Goal: Task Accomplishment & Management: Use online tool/utility

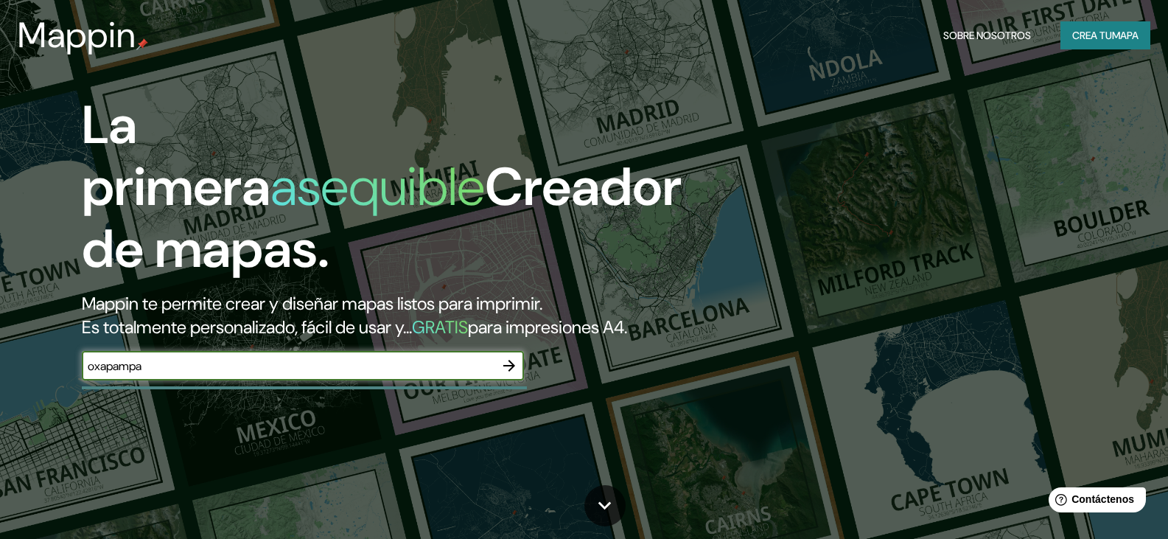
type input "oxapampa"
drag, startPoint x: 333, startPoint y: 397, endPoint x: 0, endPoint y: 385, distance: 333.3
click at [0, 385] on div "La primera asequible Creador de mapas. Mappin te permite crear y diseñar mapas …" at bounding box center [584, 269] width 1168 height 539
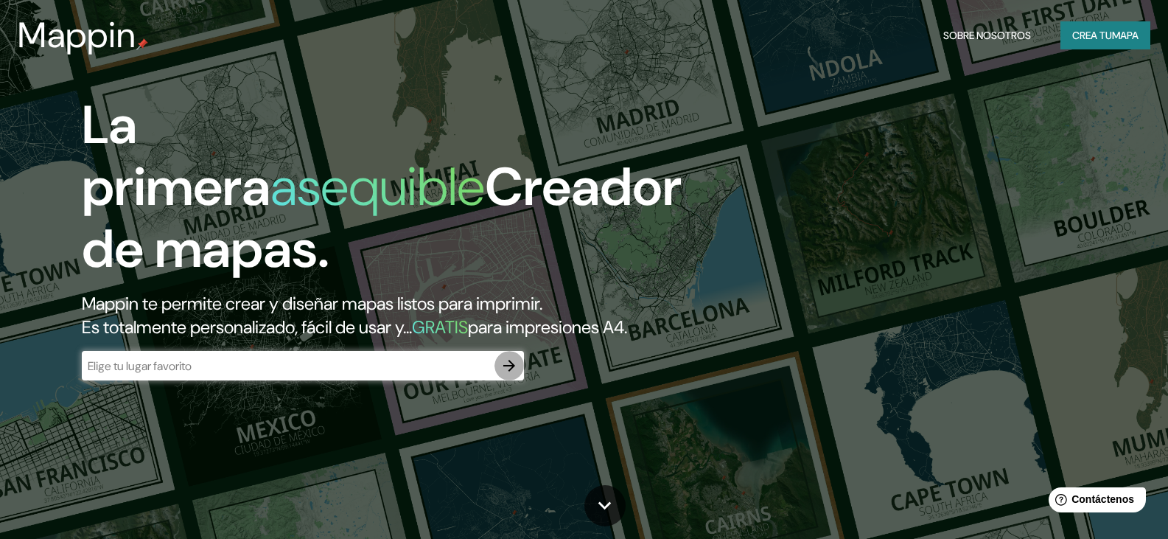
click at [503, 374] on icon "button" at bounding box center [509, 366] width 18 height 18
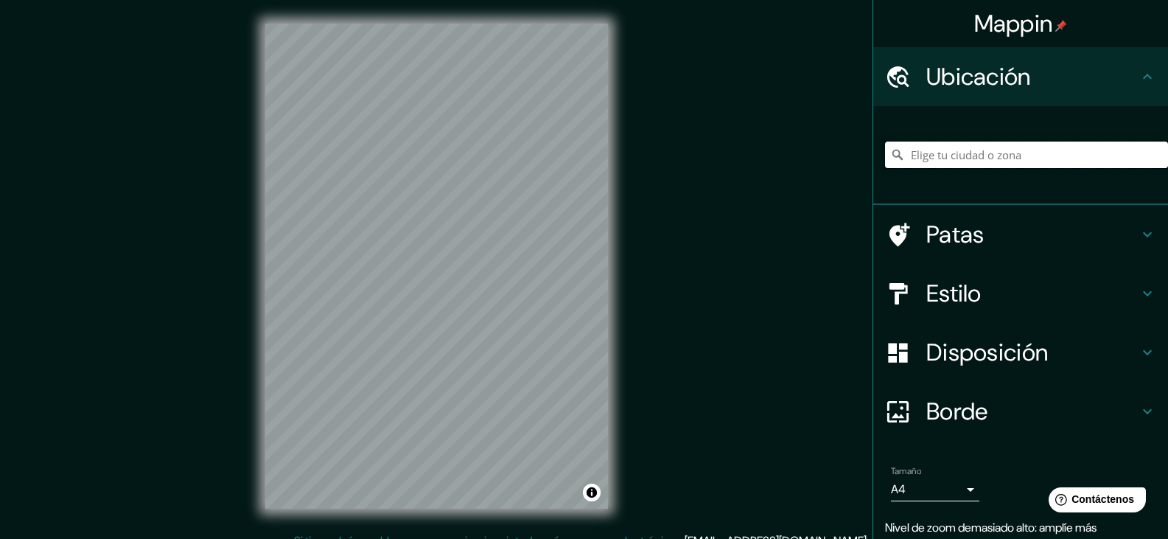
click at [986, 158] on input "Elige tu ciudad o zona" at bounding box center [1026, 155] width 283 height 27
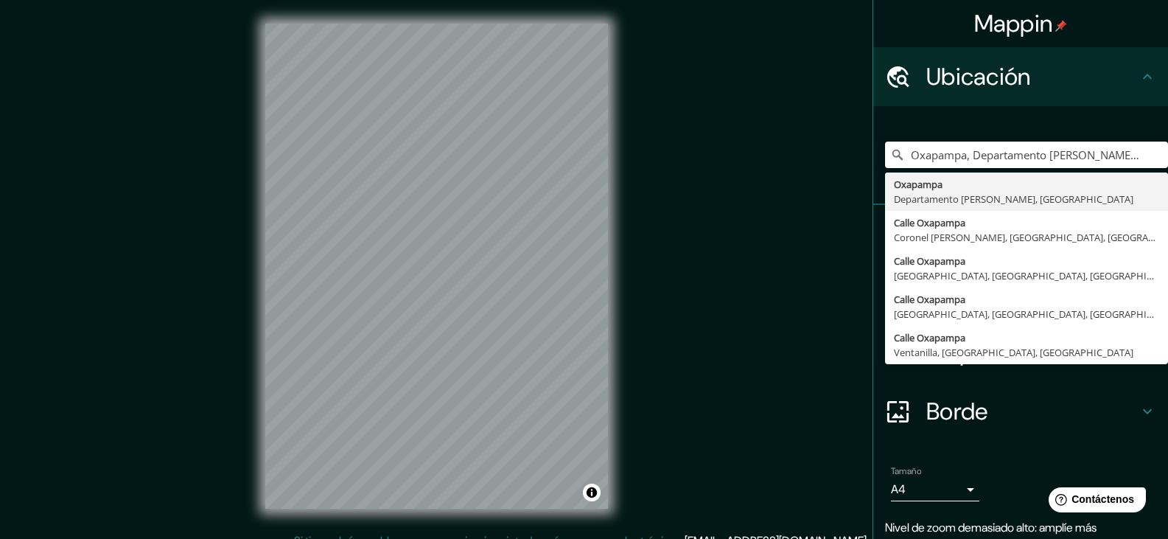
type input "Oxapampa, Departamento [PERSON_NAME], [GEOGRAPHIC_DATA]"
click at [1104, 156] on input "Oxapampa, Departamento [PERSON_NAME], [GEOGRAPHIC_DATA]" at bounding box center [1026, 155] width 283 height 27
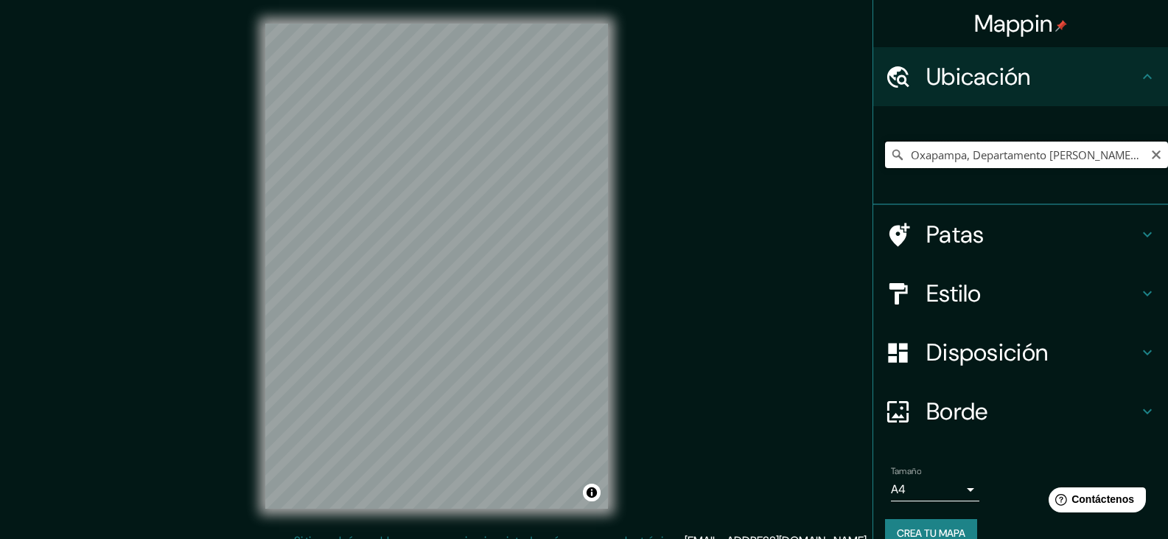
click at [1098, 158] on input "Oxapampa, Departamento [PERSON_NAME], [GEOGRAPHIC_DATA]" at bounding box center [1026, 155] width 283 height 27
click at [1138, 159] on input "Oxapampa, Departamento [PERSON_NAME], [GEOGRAPHIC_DATA]" at bounding box center [1026, 155] width 283 height 27
click at [1150, 158] on icon "Claro" at bounding box center [1156, 155] width 12 height 12
click at [1078, 159] on input "Elige tu ciudad o zona" at bounding box center [1026, 155] width 283 height 27
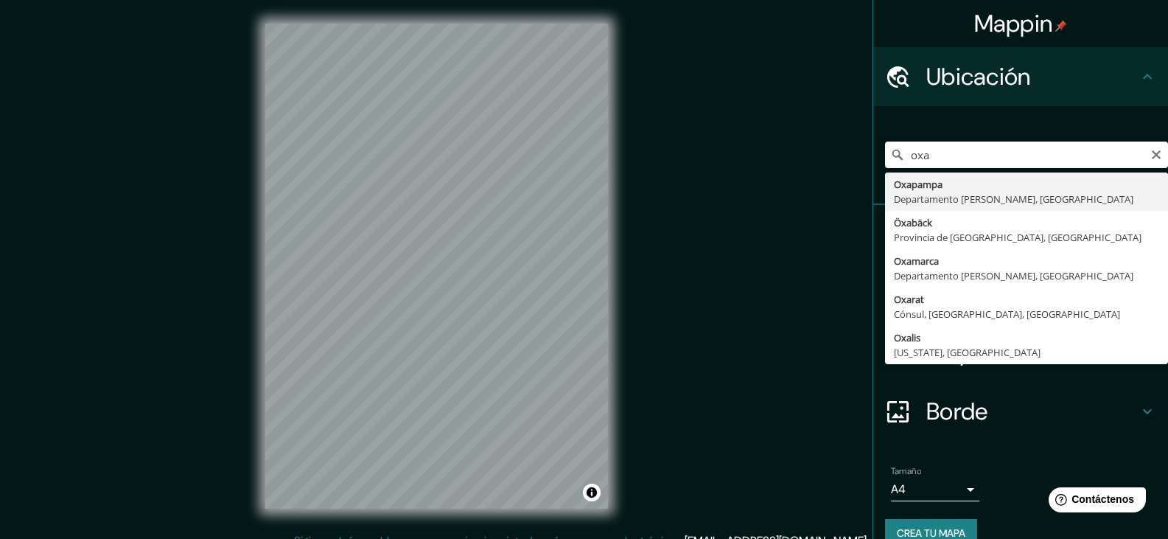
type input "Oxapampa, Departamento [PERSON_NAME], [GEOGRAPHIC_DATA]"
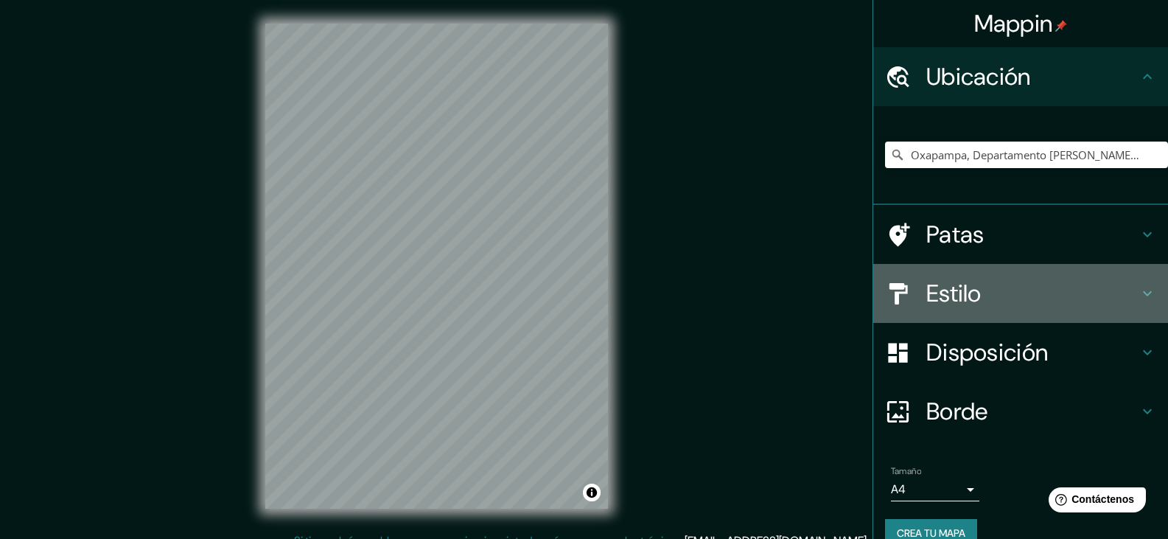
click at [926, 282] on font "Estilo" at bounding box center [953, 293] width 55 height 31
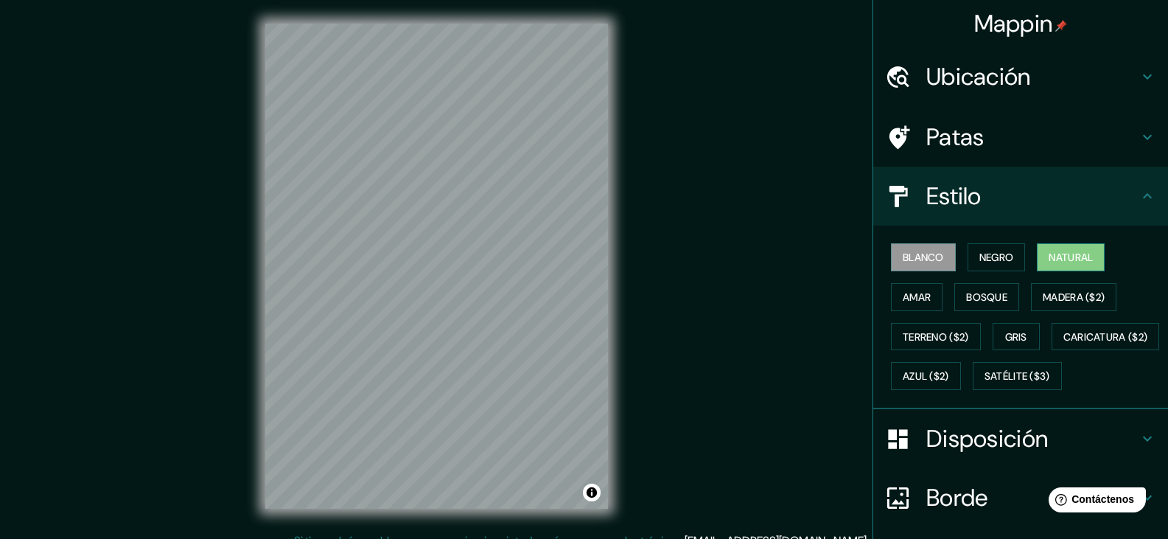
click at [1093, 261] on button "Natural" at bounding box center [1071, 257] width 68 height 28
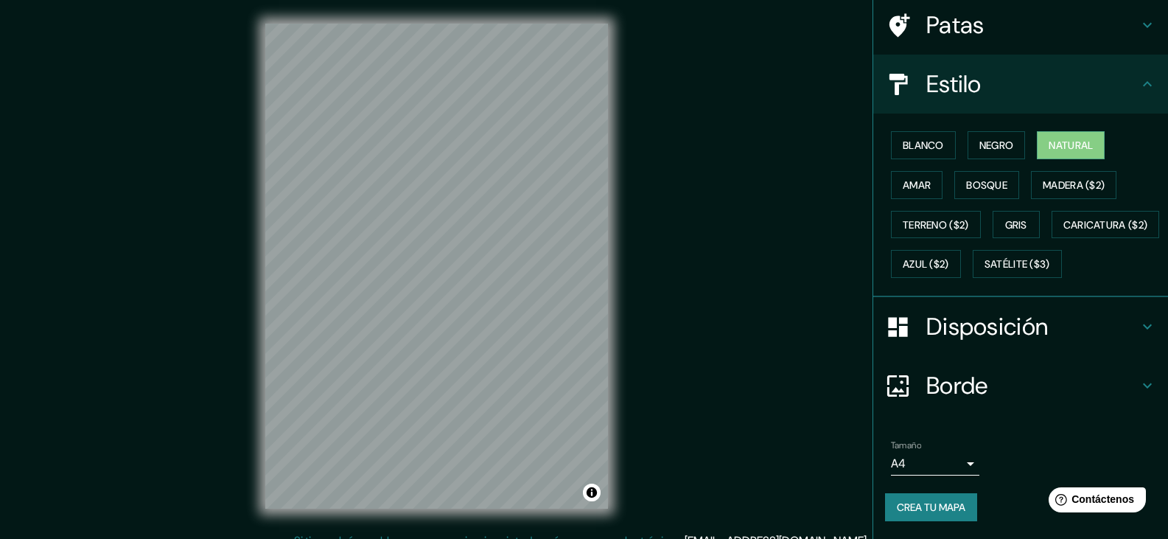
scroll to position [17, 0]
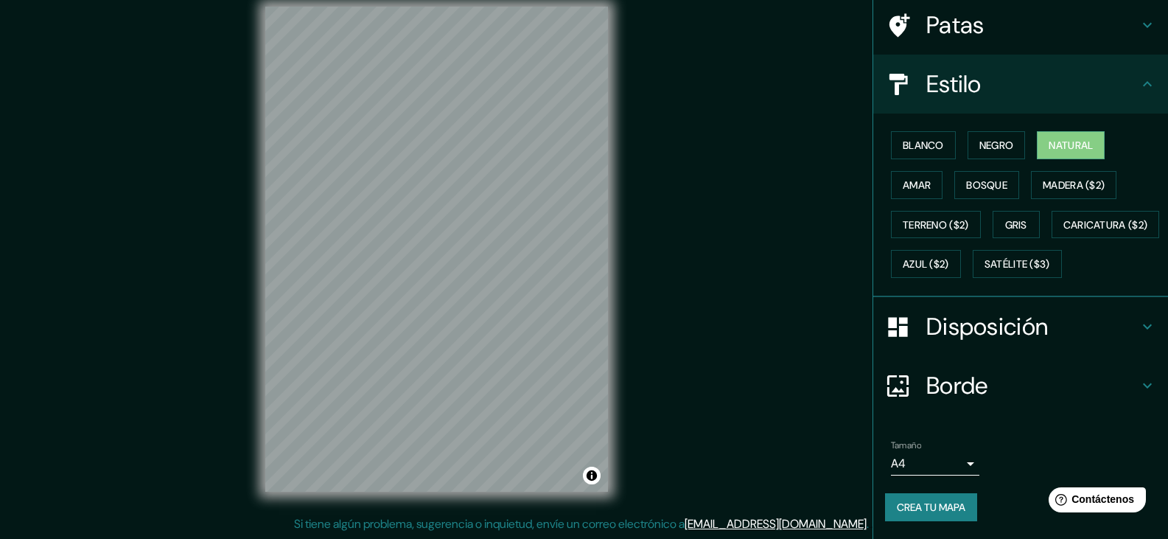
click at [1012, 324] on font "Disposición" at bounding box center [987, 326] width 122 height 31
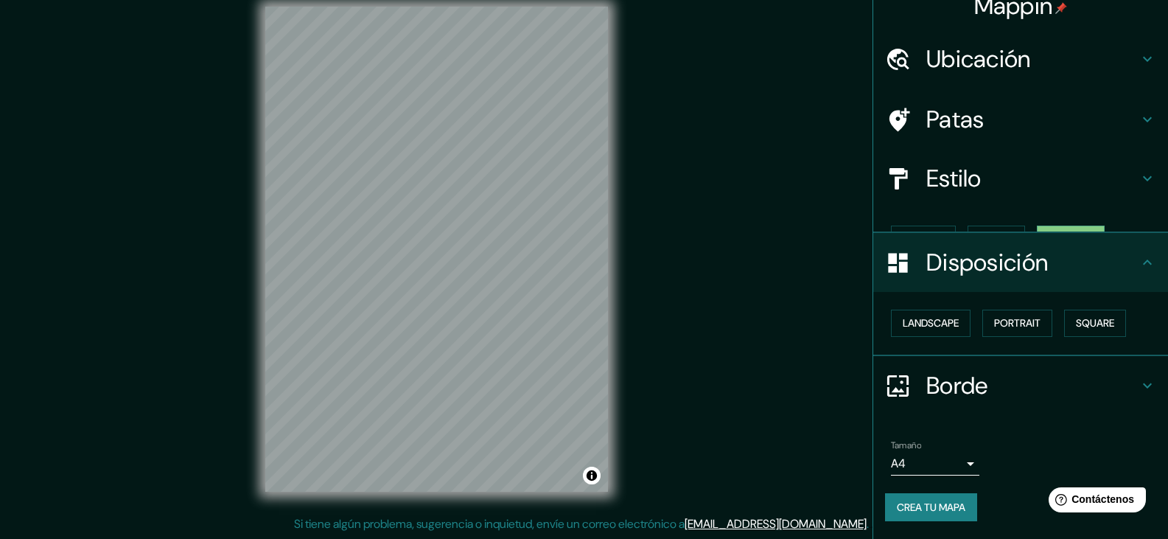
scroll to position [0, 0]
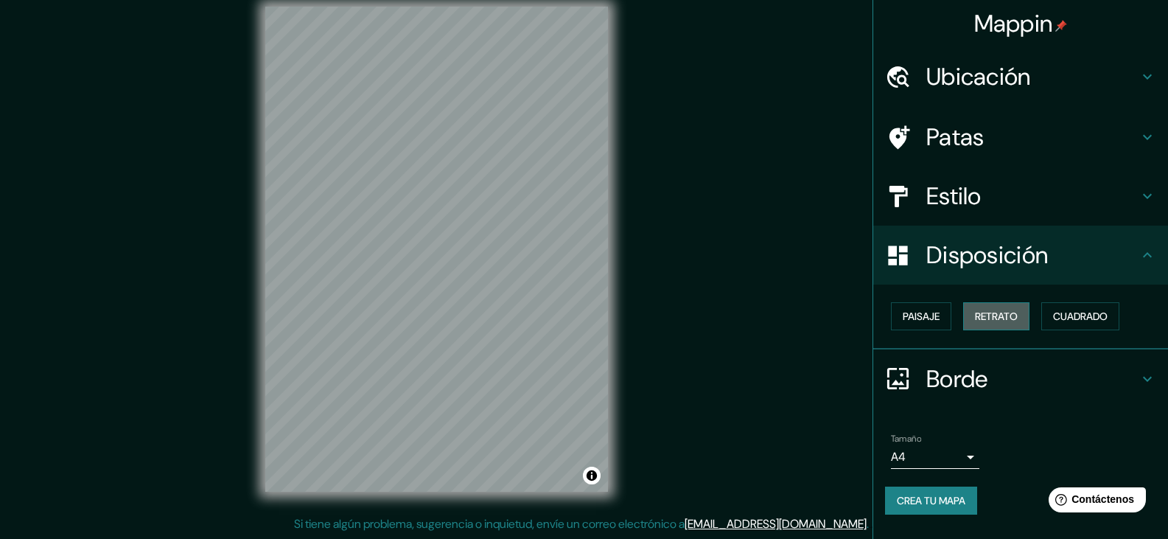
click at [1010, 318] on font "Retrato" at bounding box center [996, 316] width 43 height 13
